Goal: Task Accomplishment & Management: Manage account settings

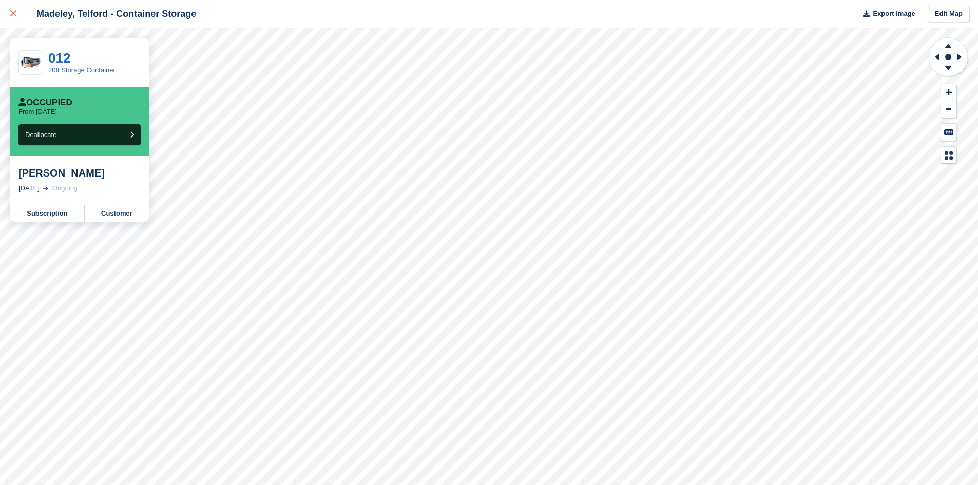
click at [6, 9] on link at bounding box center [13, 14] width 27 height 28
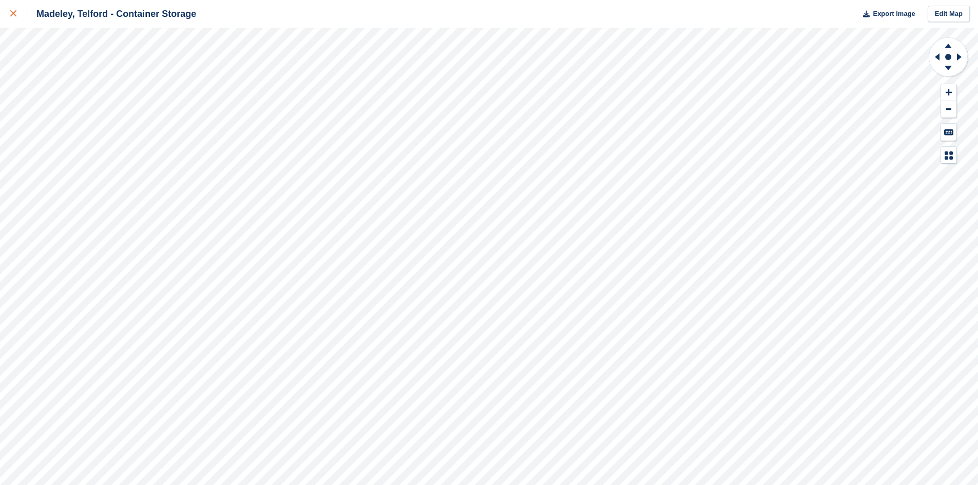
click at [10, 13] on link at bounding box center [13, 14] width 27 height 28
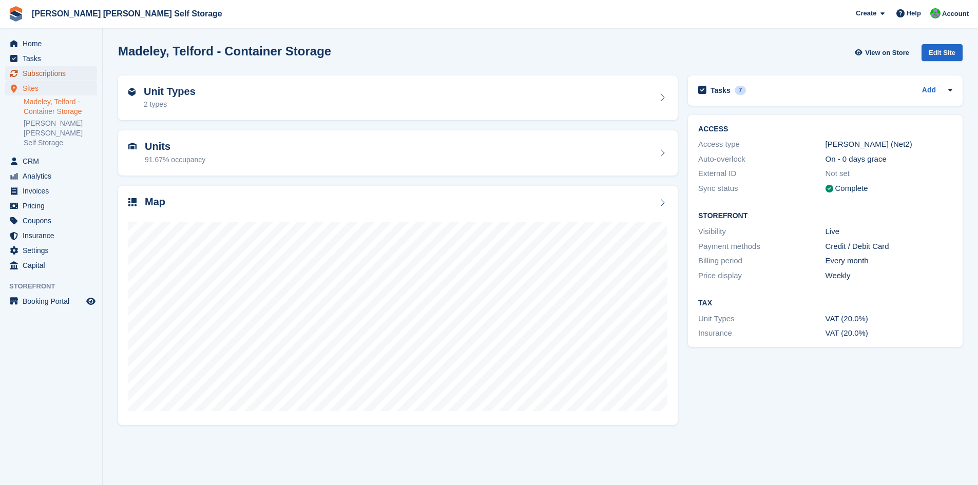
click at [37, 74] on span "Subscriptions" at bounding box center [54, 73] width 62 height 14
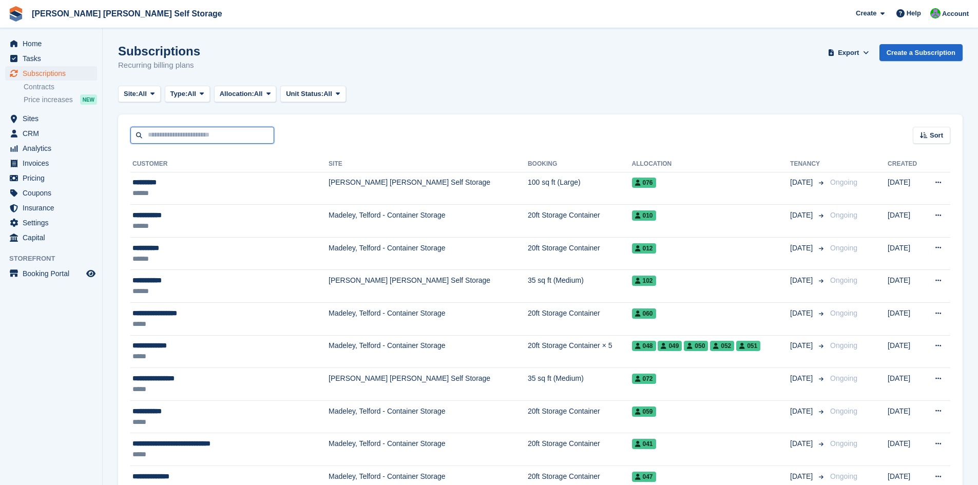
click at [170, 138] on input "text" at bounding box center [202, 135] width 144 height 17
type input "*****"
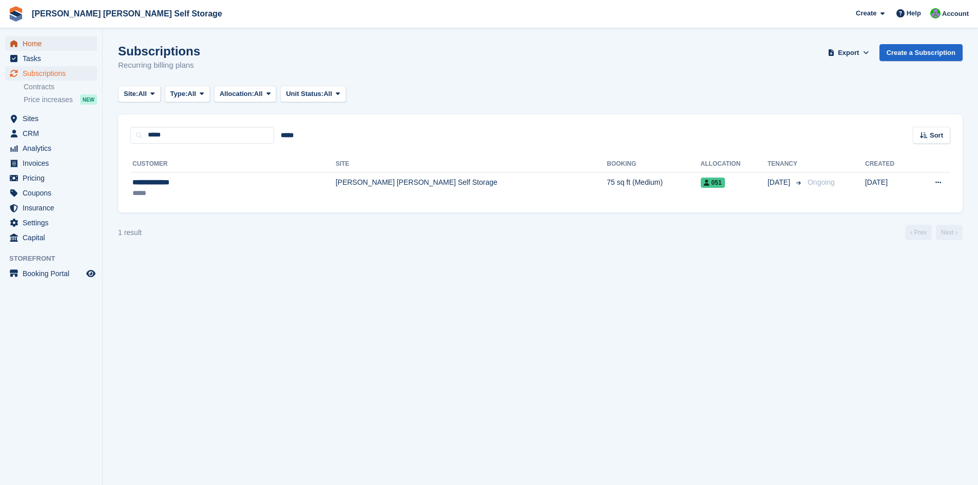
click at [30, 46] on span "Home" at bounding box center [54, 43] width 62 height 14
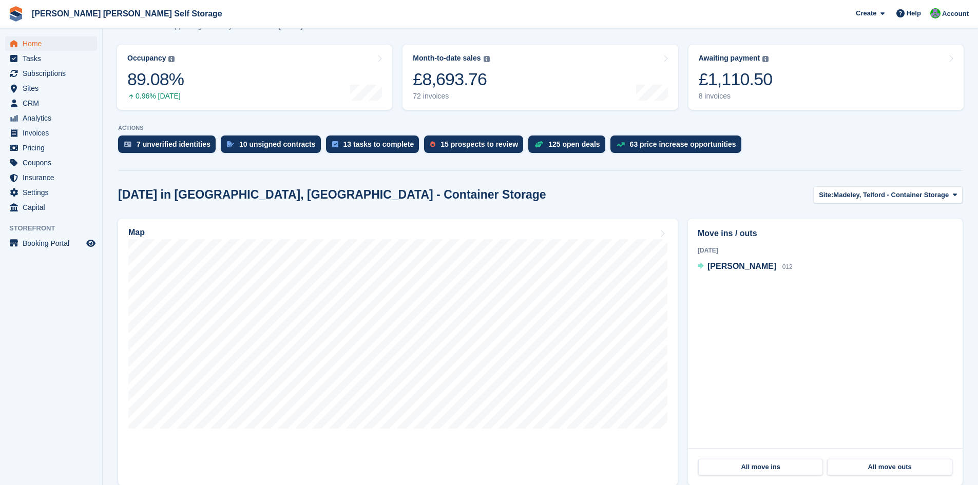
scroll to position [124, 0]
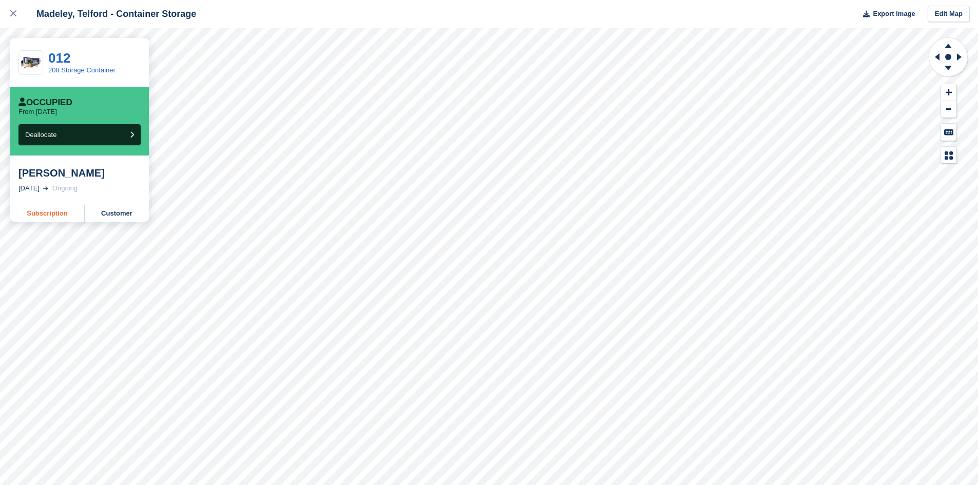
click at [45, 216] on link "Subscription" at bounding box center [47, 213] width 74 height 16
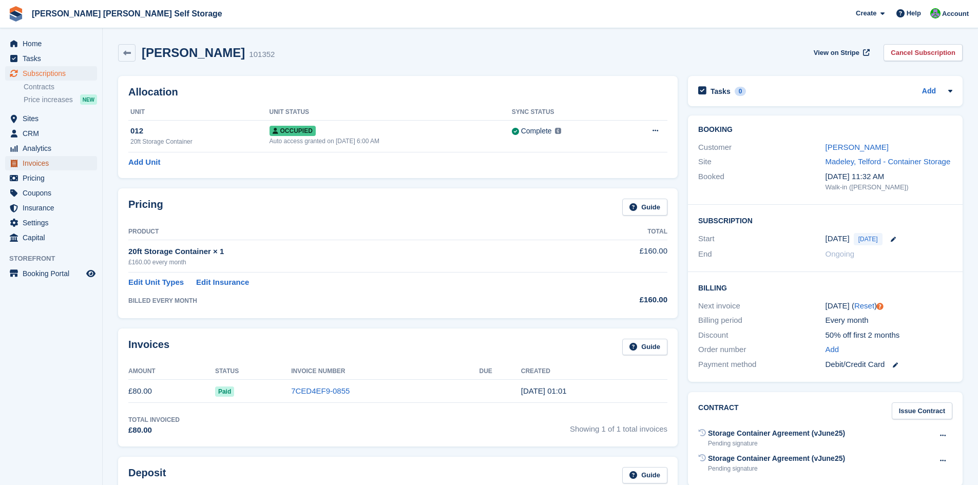
click at [35, 164] on span "Invoices" at bounding box center [54, 163] width 62 height 14
